Goal: Task Accomplishment & Management: Manage account settings

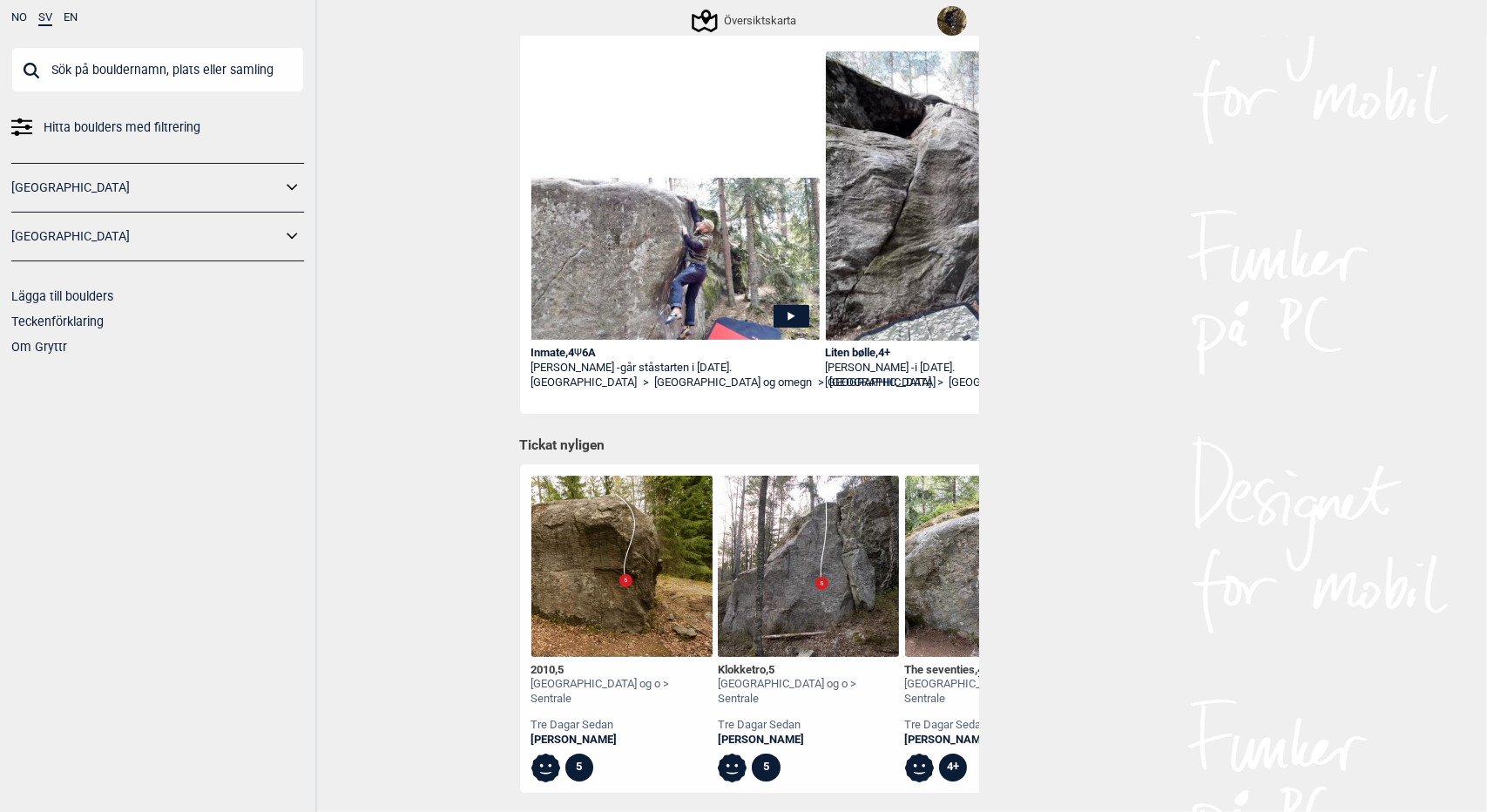
scroll to position [246, 0]
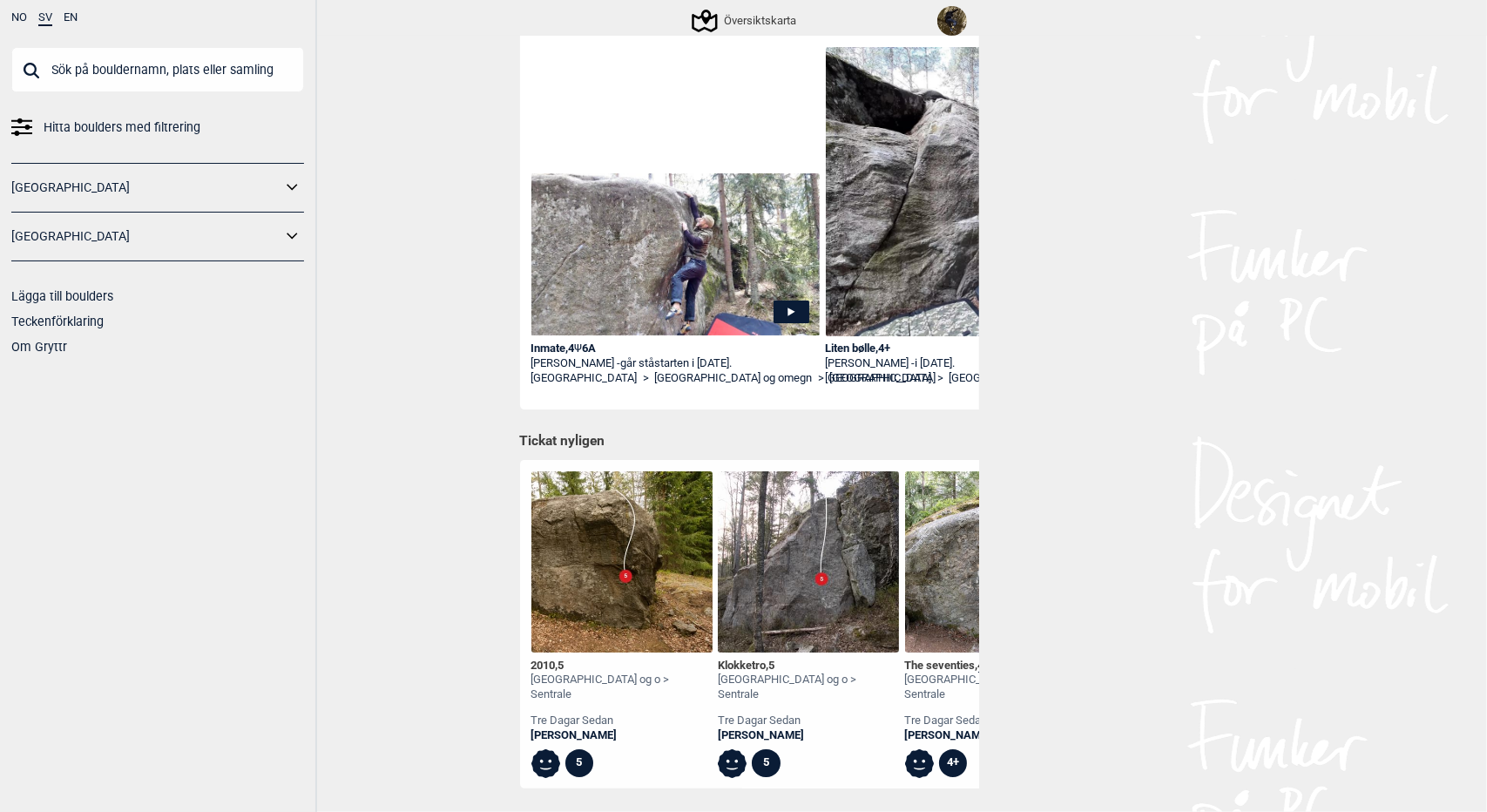
click at [957, 21] on img at bounding box center [951, 20] width 29 height 29
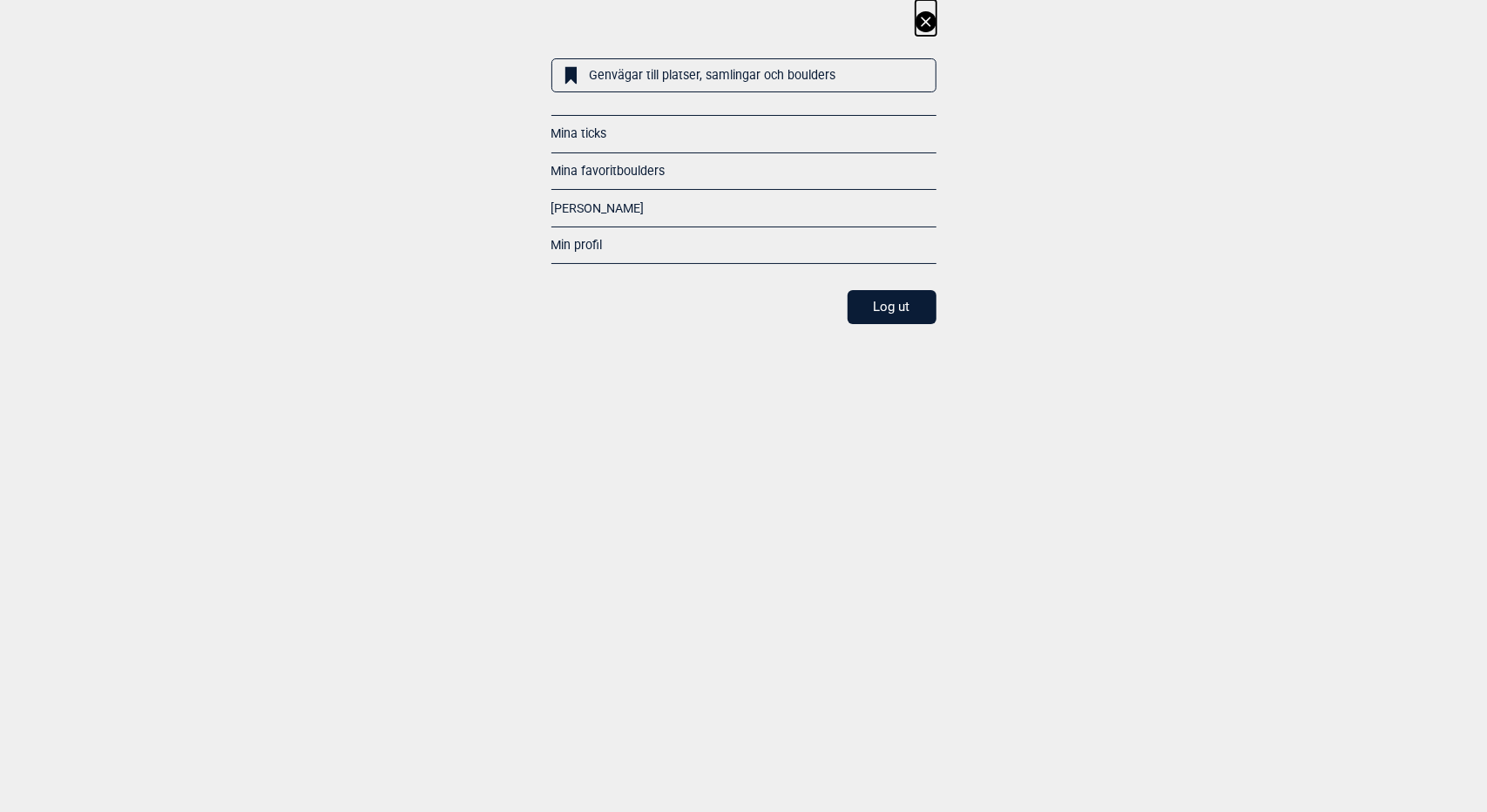
click at [591, 132] on link "Mina ticks" at bounding box center [579, 132] width 56 height 14
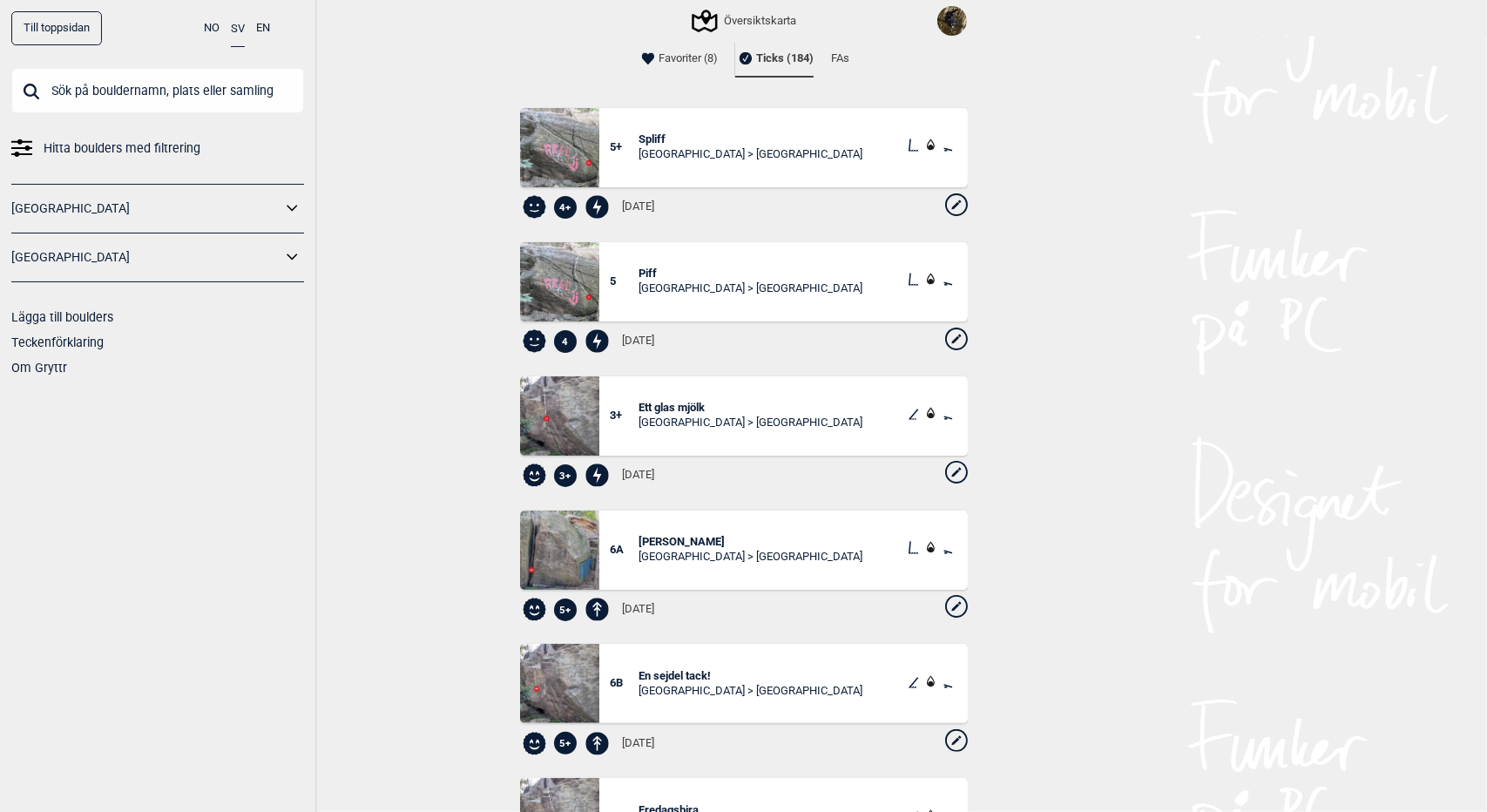
click at [946, 339] on icon at bounding box center [957, 339] width 23 height 23
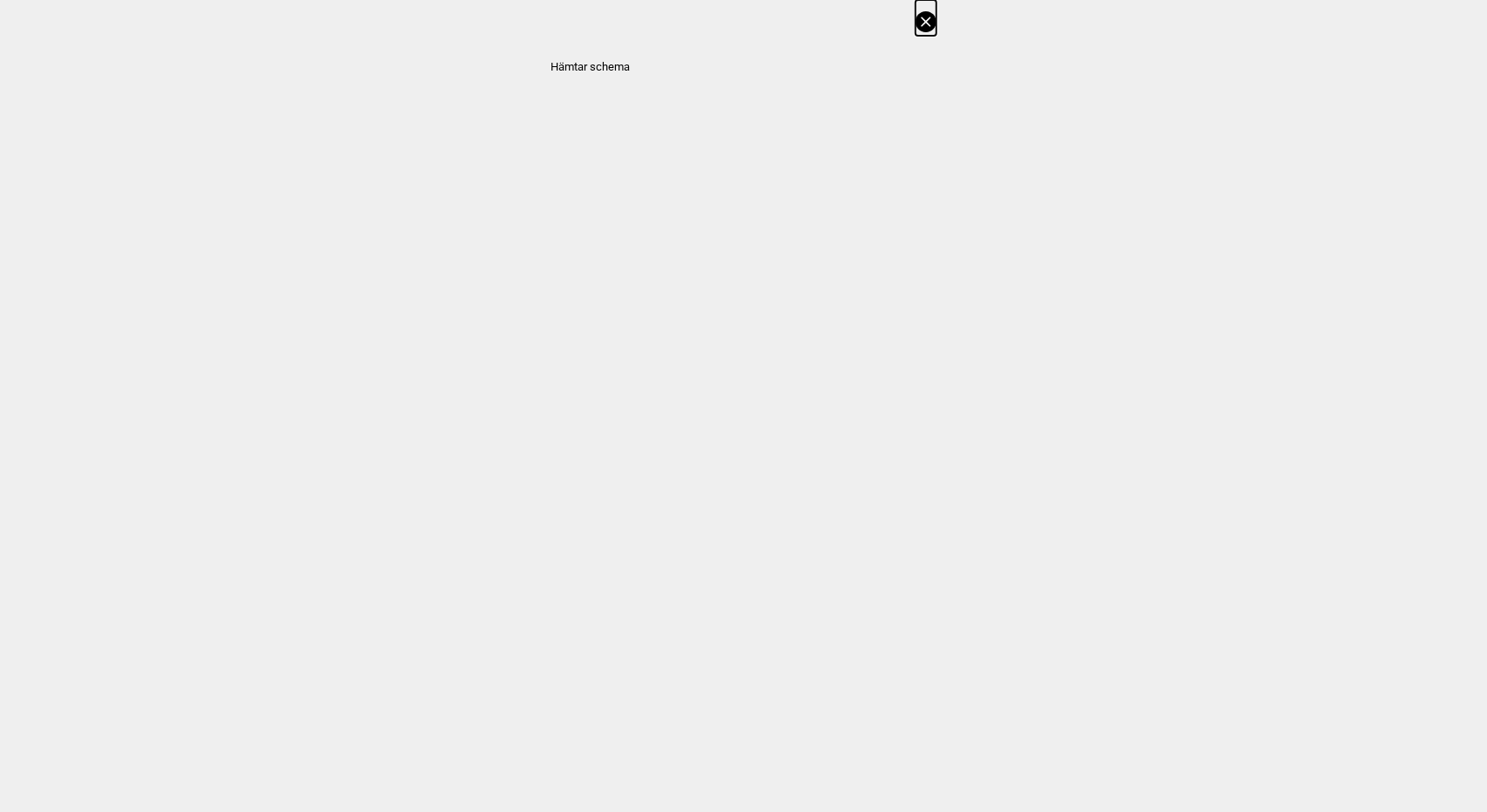
select select "61"
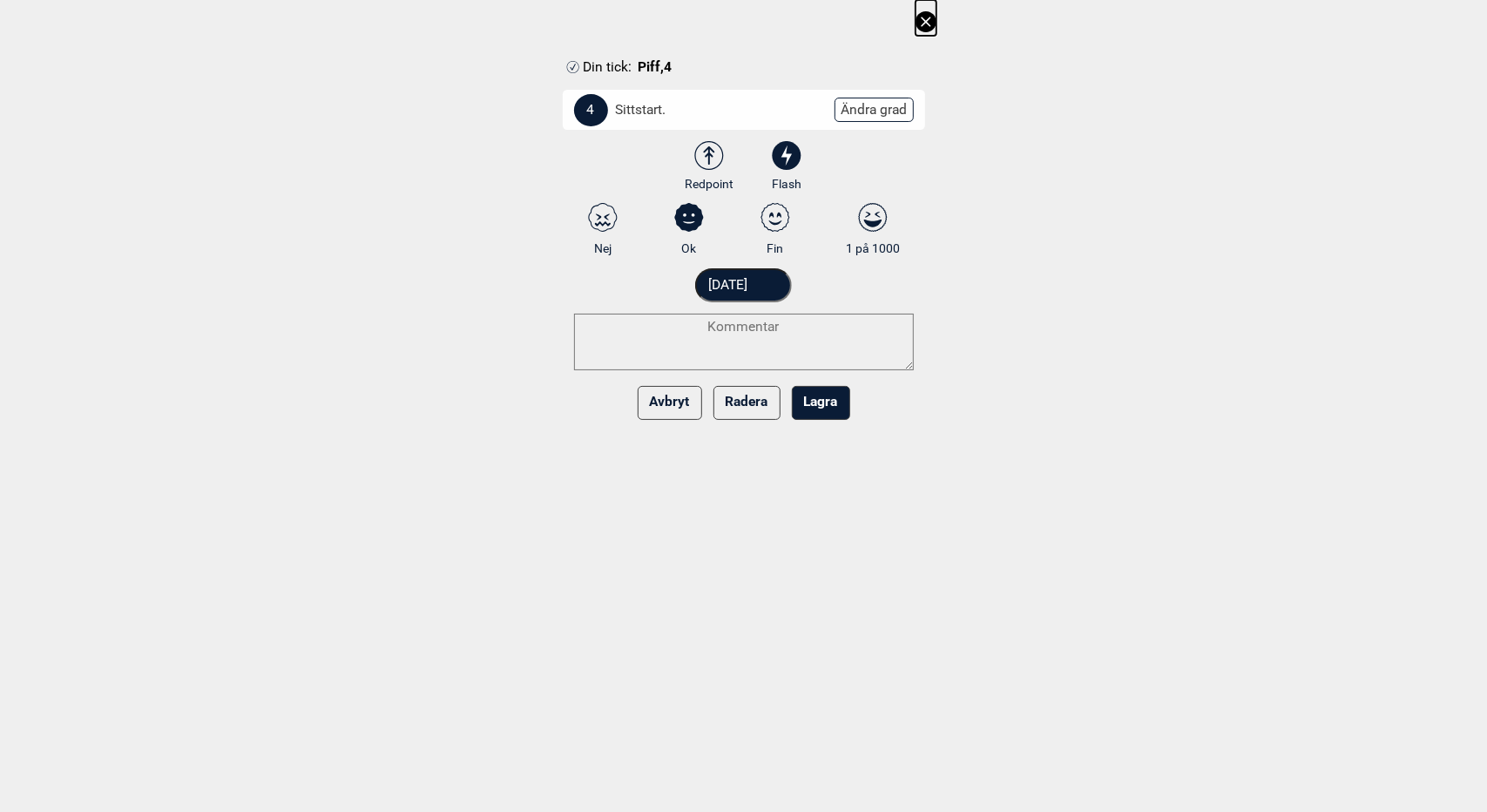
click at [933, 23] on icon at bounding box center [926, 22] width 21 height 21
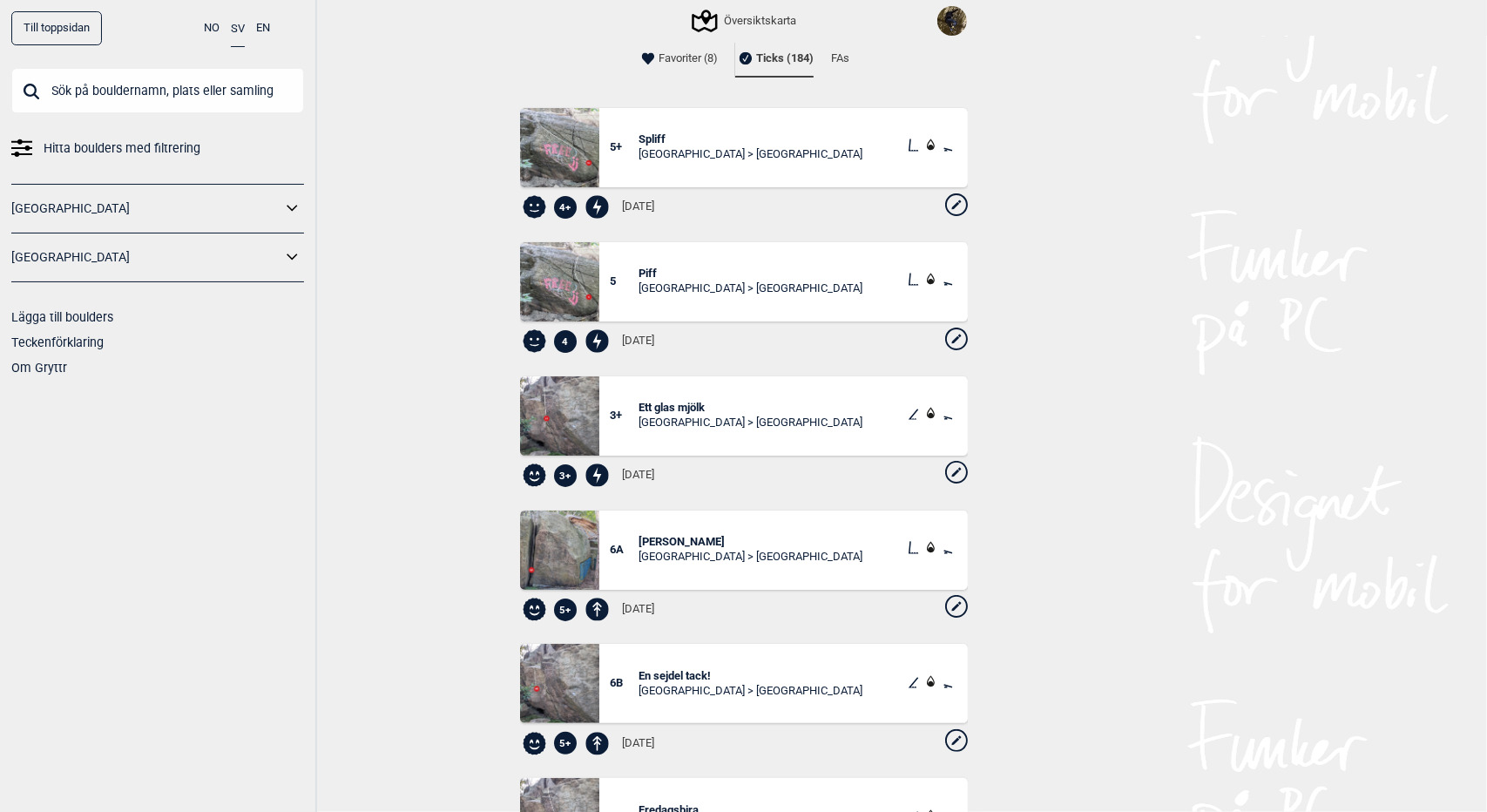
click at [641, 269] on span "Piff" at bounding box center [751, 274] width 224 height 15
click at [650, 143] on span "Spliff" at bounding box center [751, 140] width 224 height 15
click at [458, 418] on div "Till toppsidan NO SV EN Hitta boulders med filtrering Norge Sverige Lägga till …" at bounding box center [743, 406] width 1487 height 812
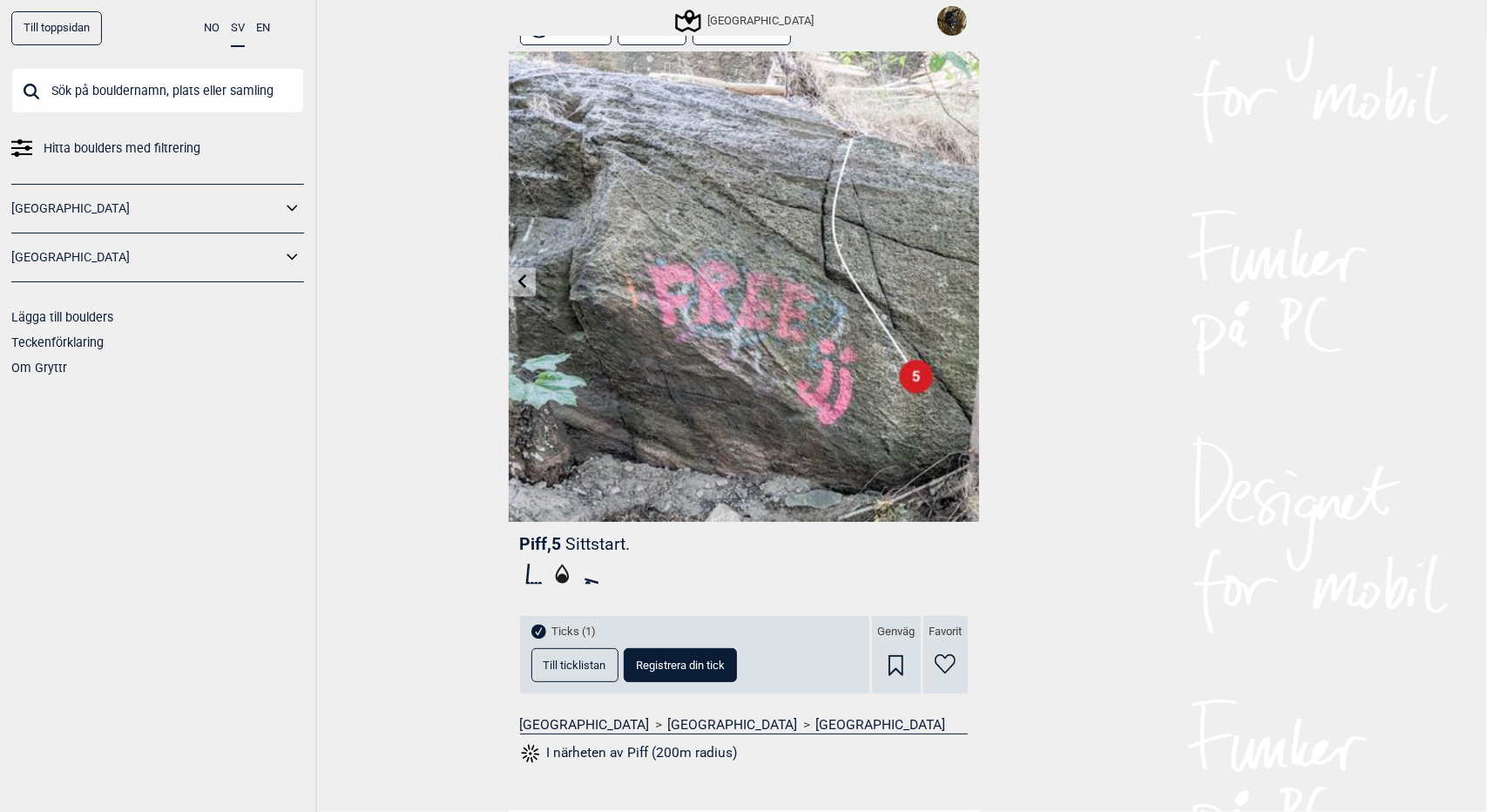
scroll to position [29, 0]
